Goal: Check status: Check status

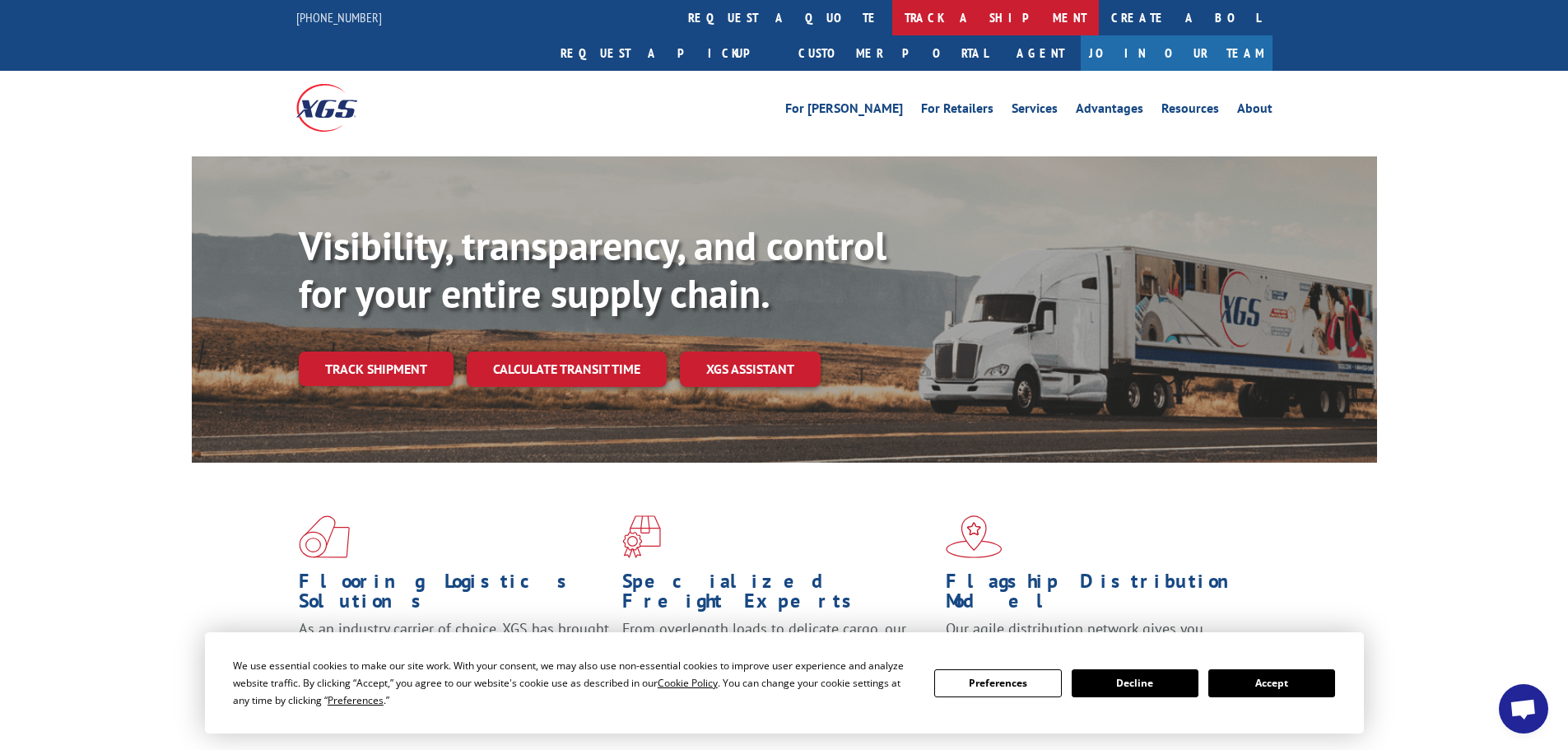
click at [893, 9] on link "track a shipment" at bounding box center [996, 17] width 207 height 36
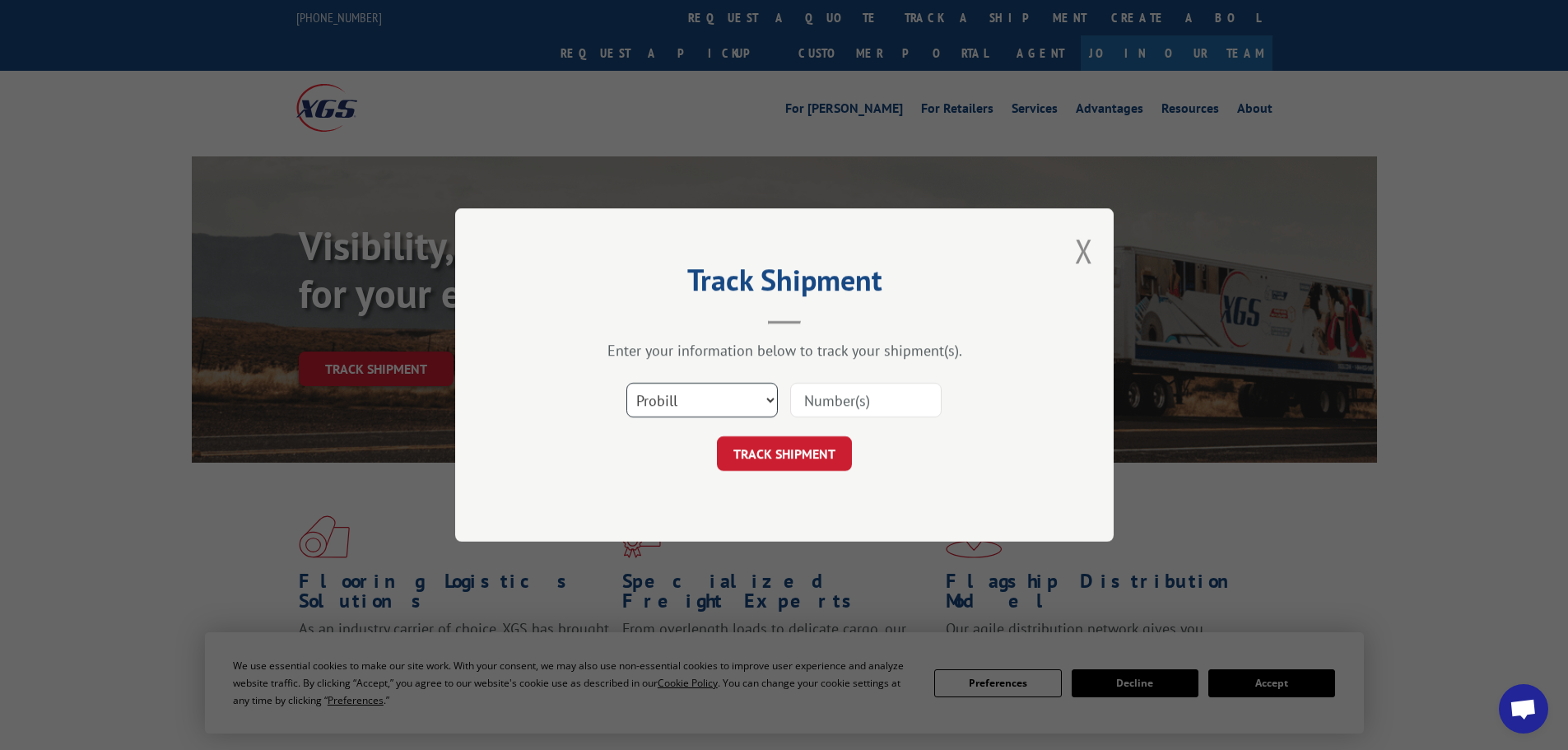
click at [668, 409] on select "Select category... Probill BOL PO" at bounding box center [702, 400] width 152 height 35
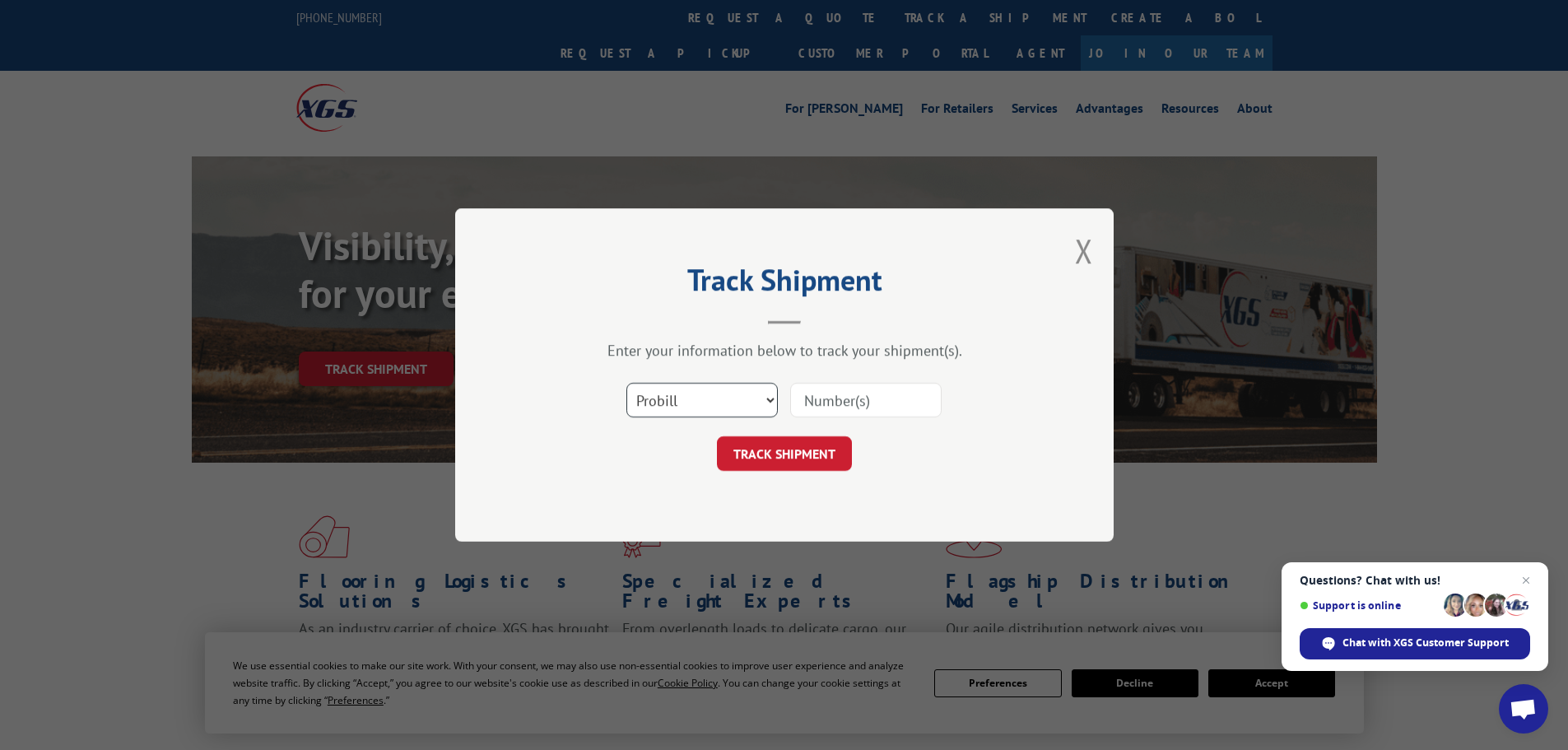
select select "bol"
click at [627, 383] on select "Select category... Probill BOL PO" at bounding box center [702, 400] width 152 height 35
click at [823, 399] on input at bounding box center [866, 400] width 152 height 35
paste input "470384"
type input "470384"
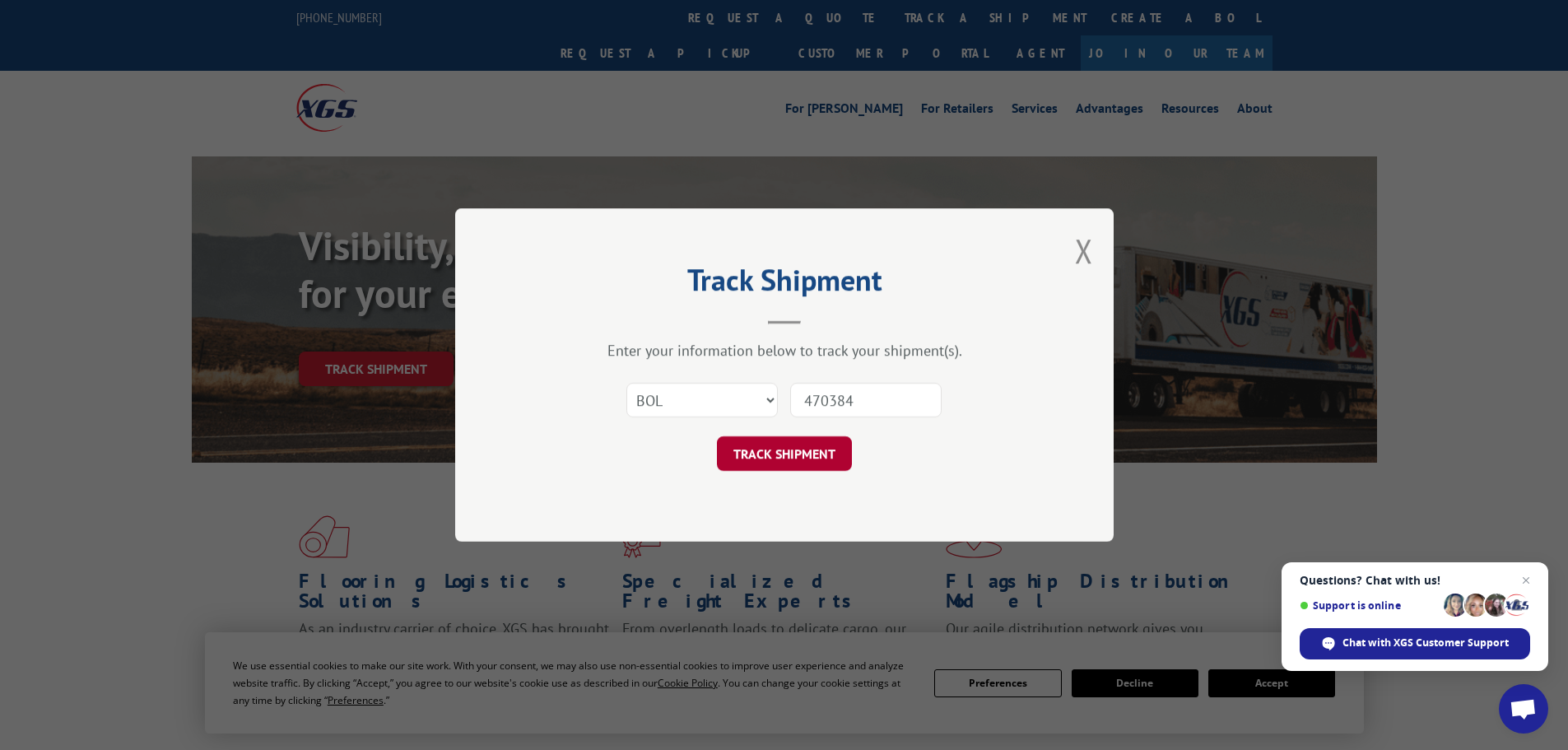
click at [785, 448] on button "TRACK SHIPMENT" at bounding box center [784, 454] width 135 height 35
